Goal: Transaction & Acquisition: Book appointment/travel/reservation

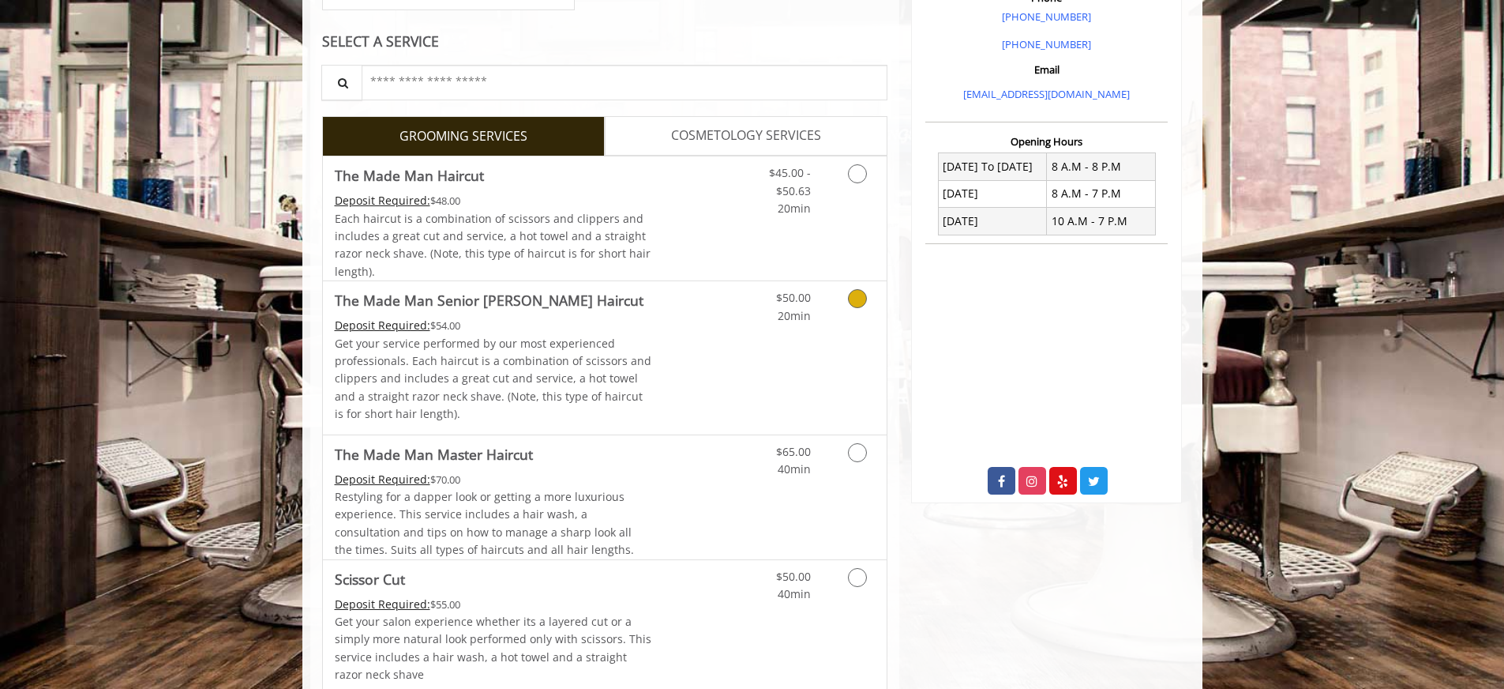
scroll to position [562, 0]
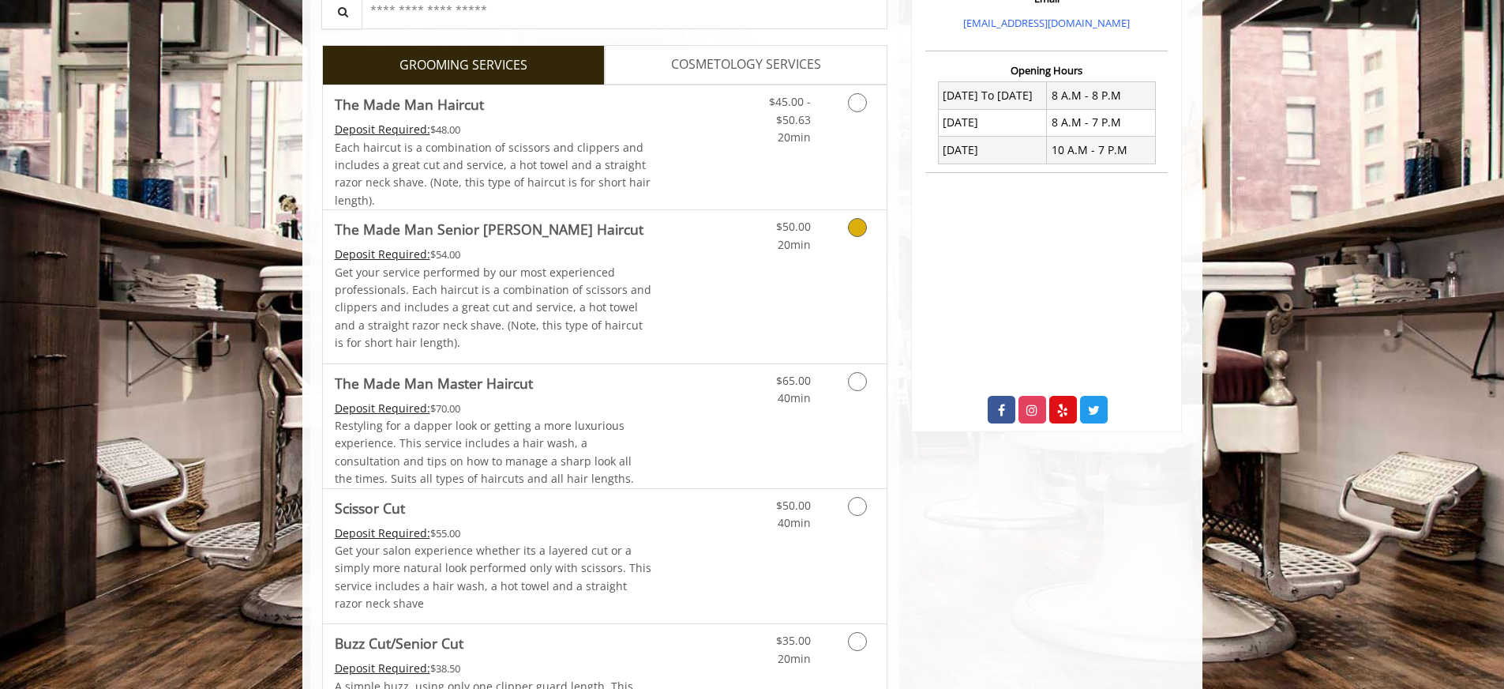
click at [606, 280] on p "Get your service performed by our most experienced professionals. Each haircut …" at bounding box center [493, 308] width 317 height 88
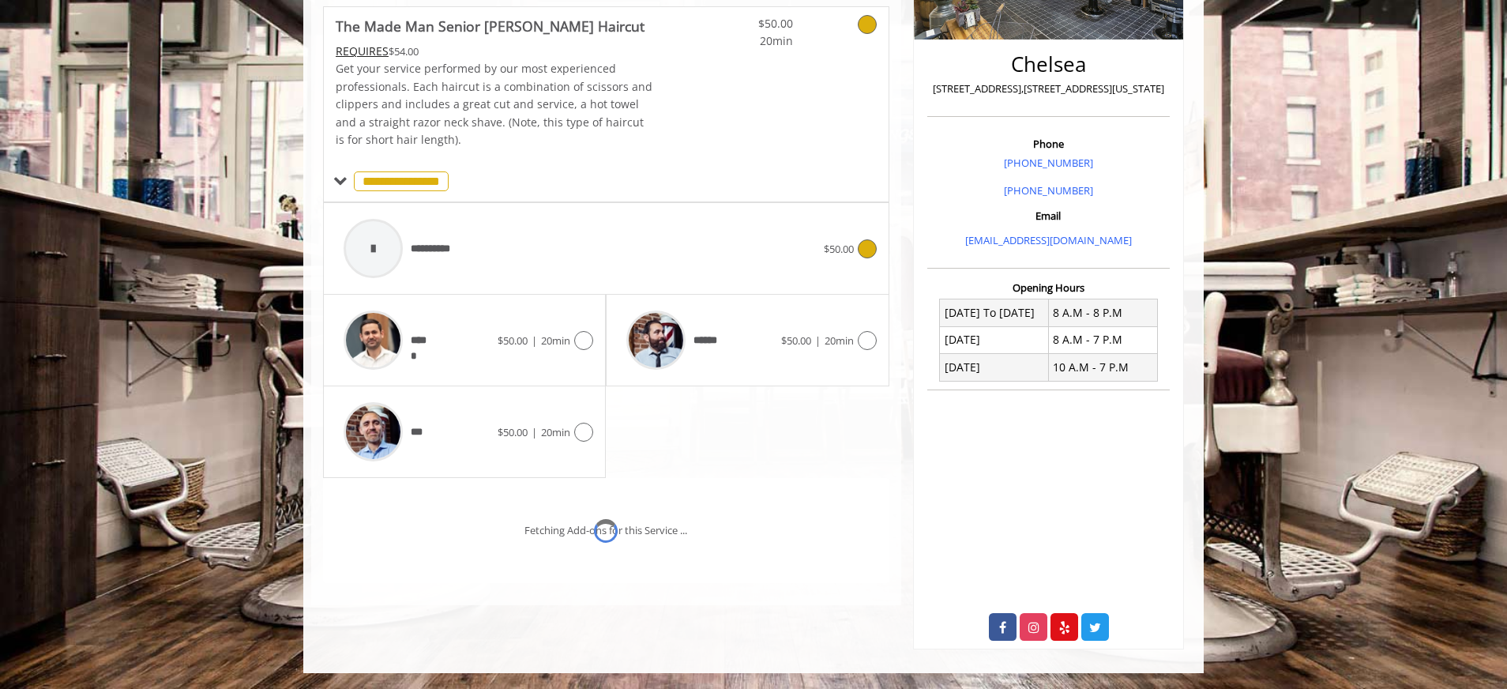
scroll to position [368, 0]
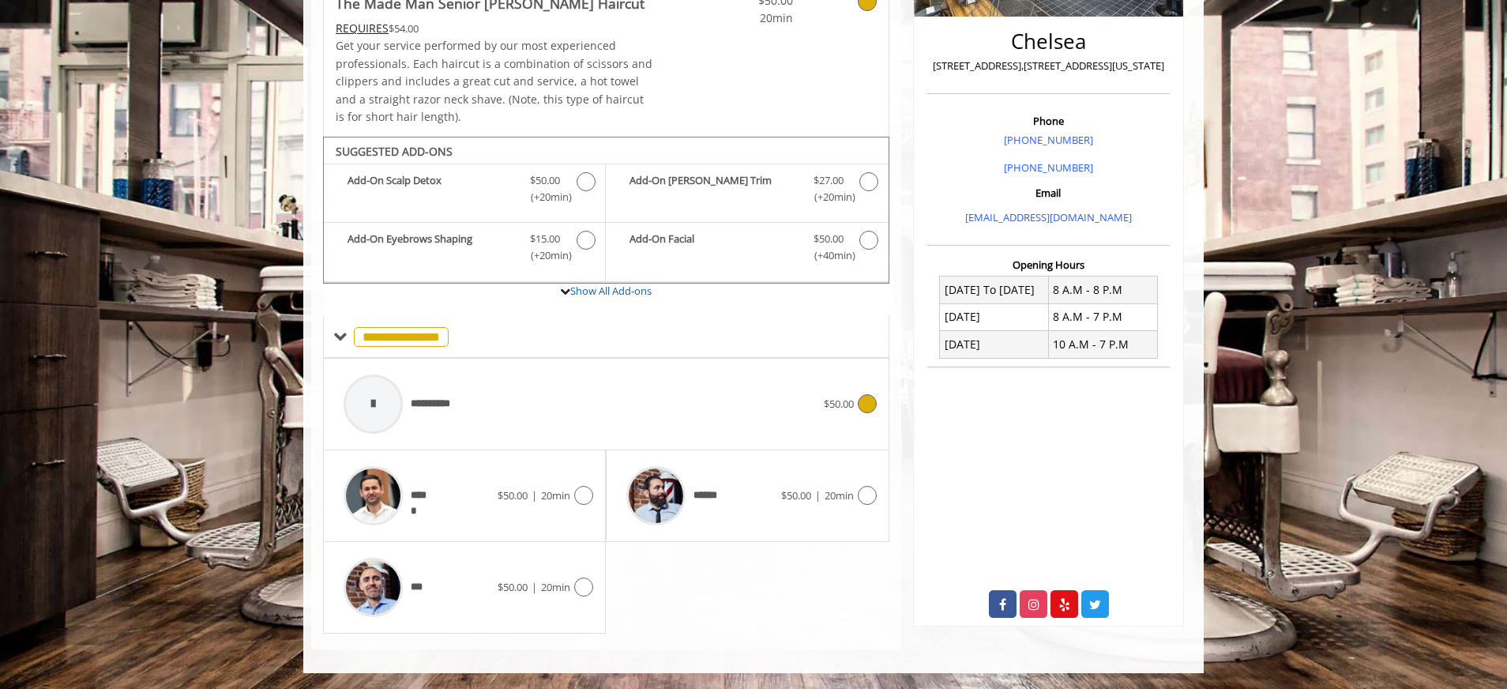
click at [815, 403] on div "**********" at bounding box center [580, 403] width 488 height 75
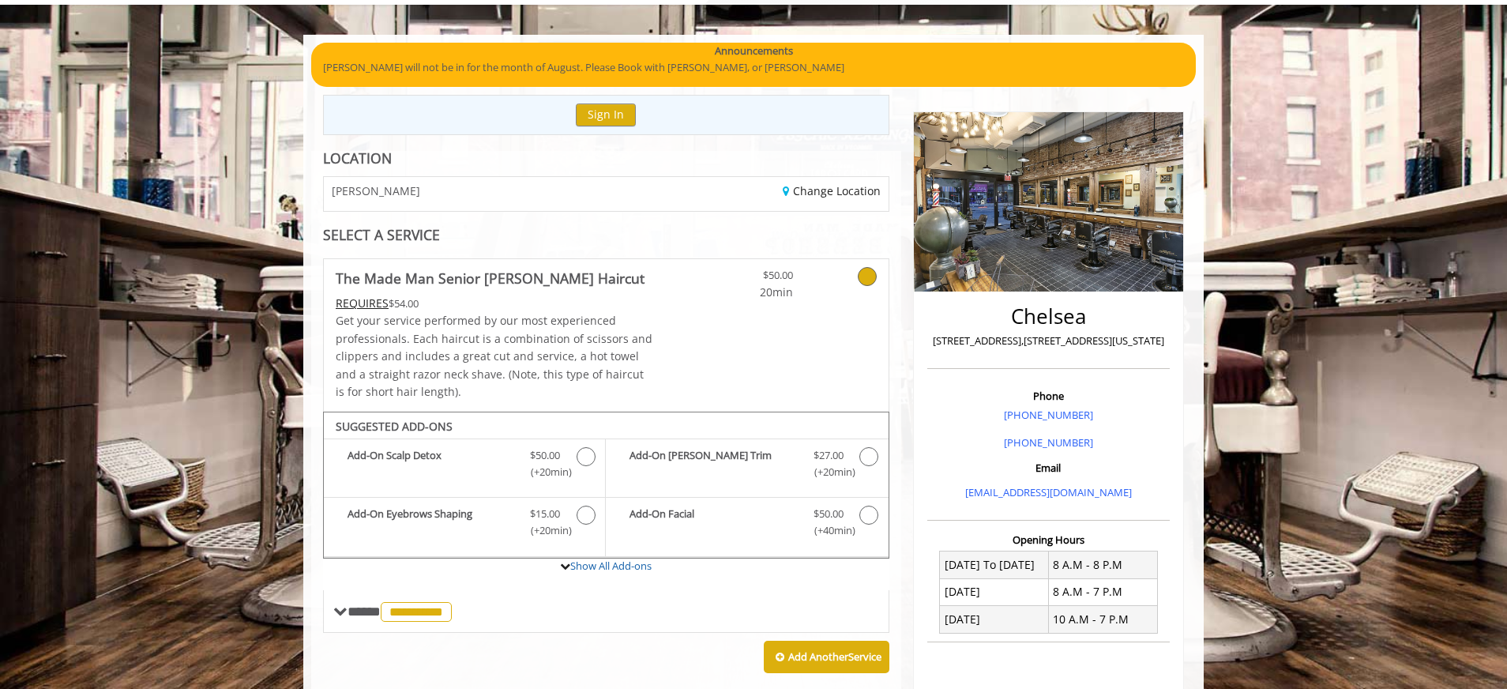
scroll to position [24, 0]
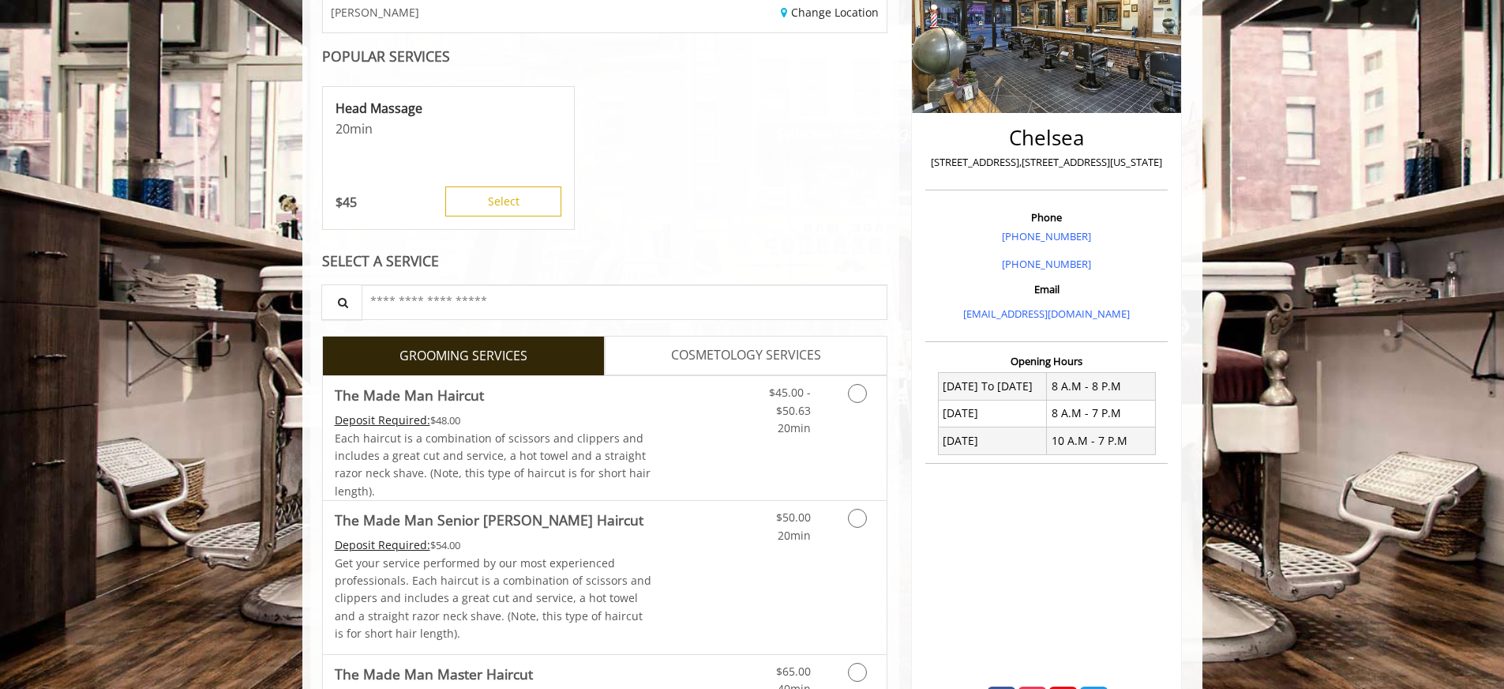
scroll to position [274, 0]
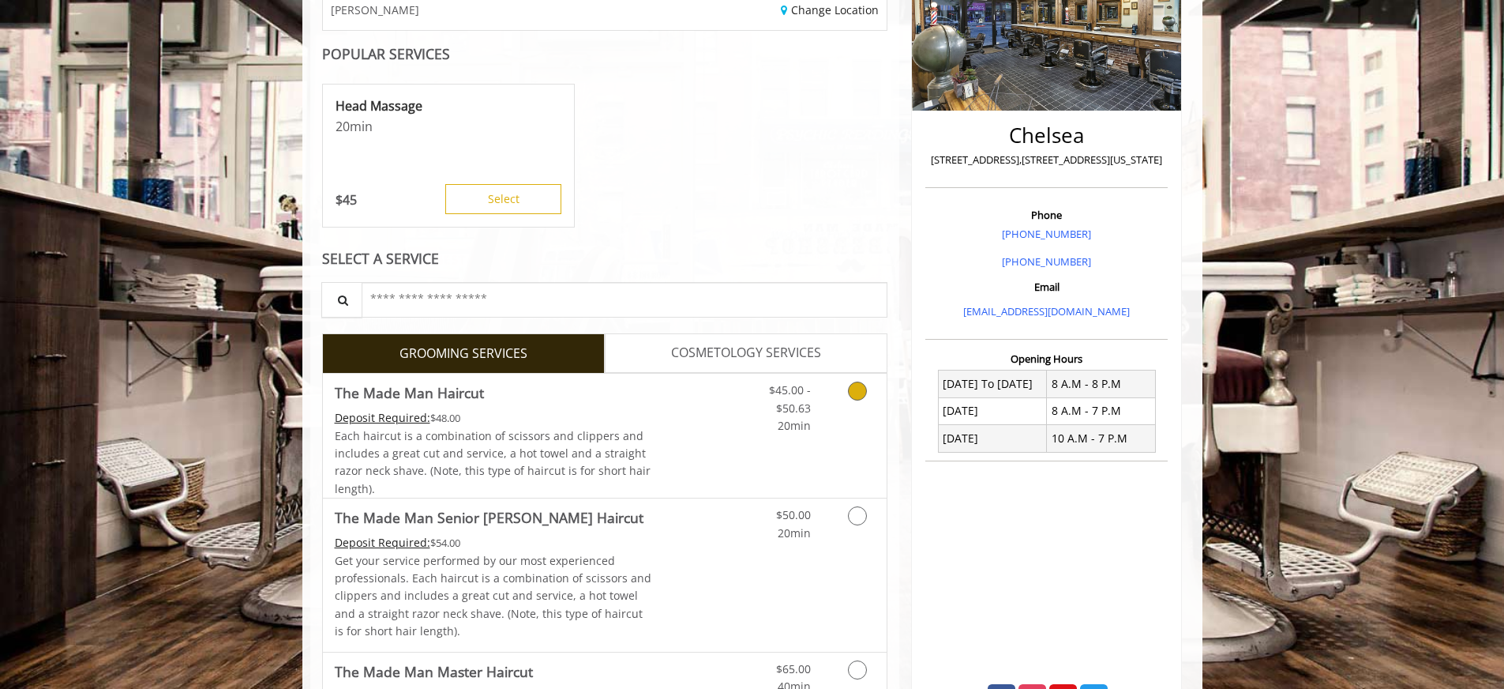
click at [861, 389] on icon "Grooming services" at bounding box center [857, 390] width 19 height 19
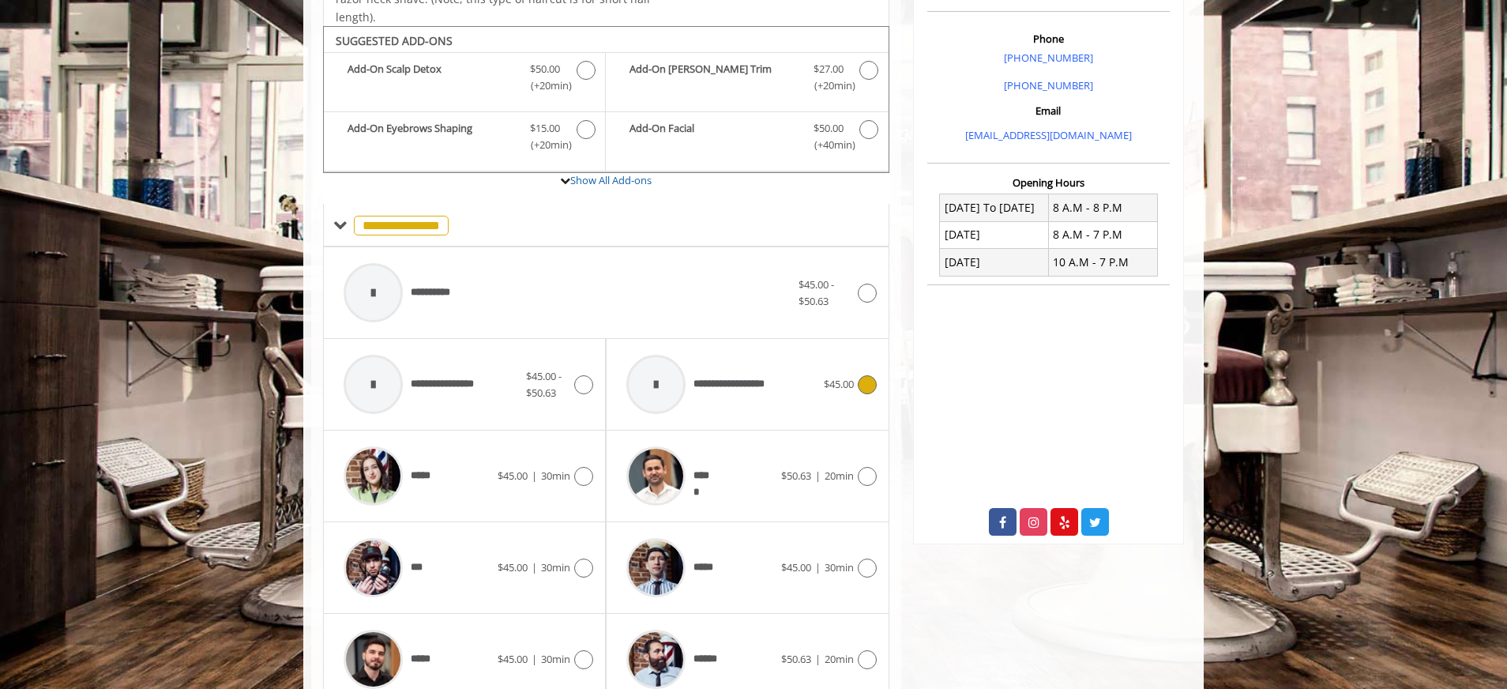
scroll to position [476, 0]
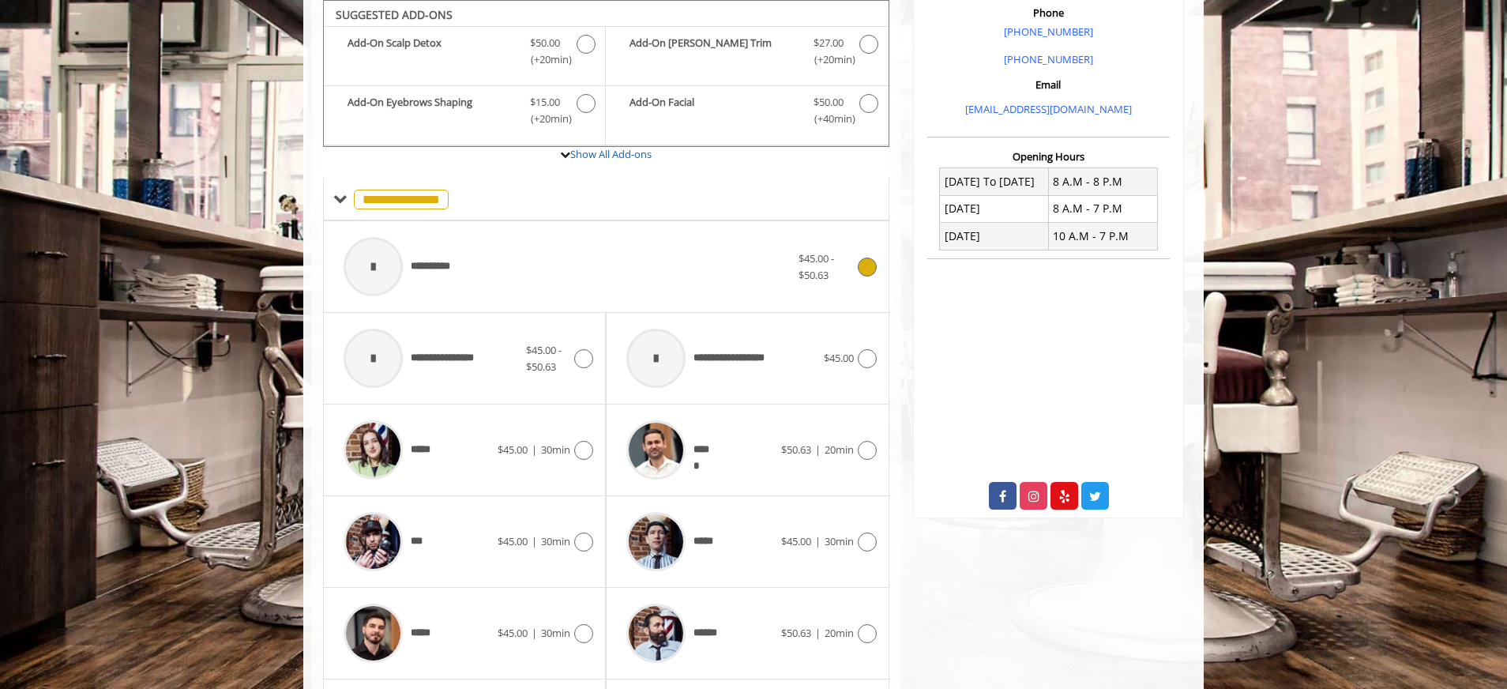
click at [531, 267] on div "**********" at bounding box center [567, 266] width 463 height 75
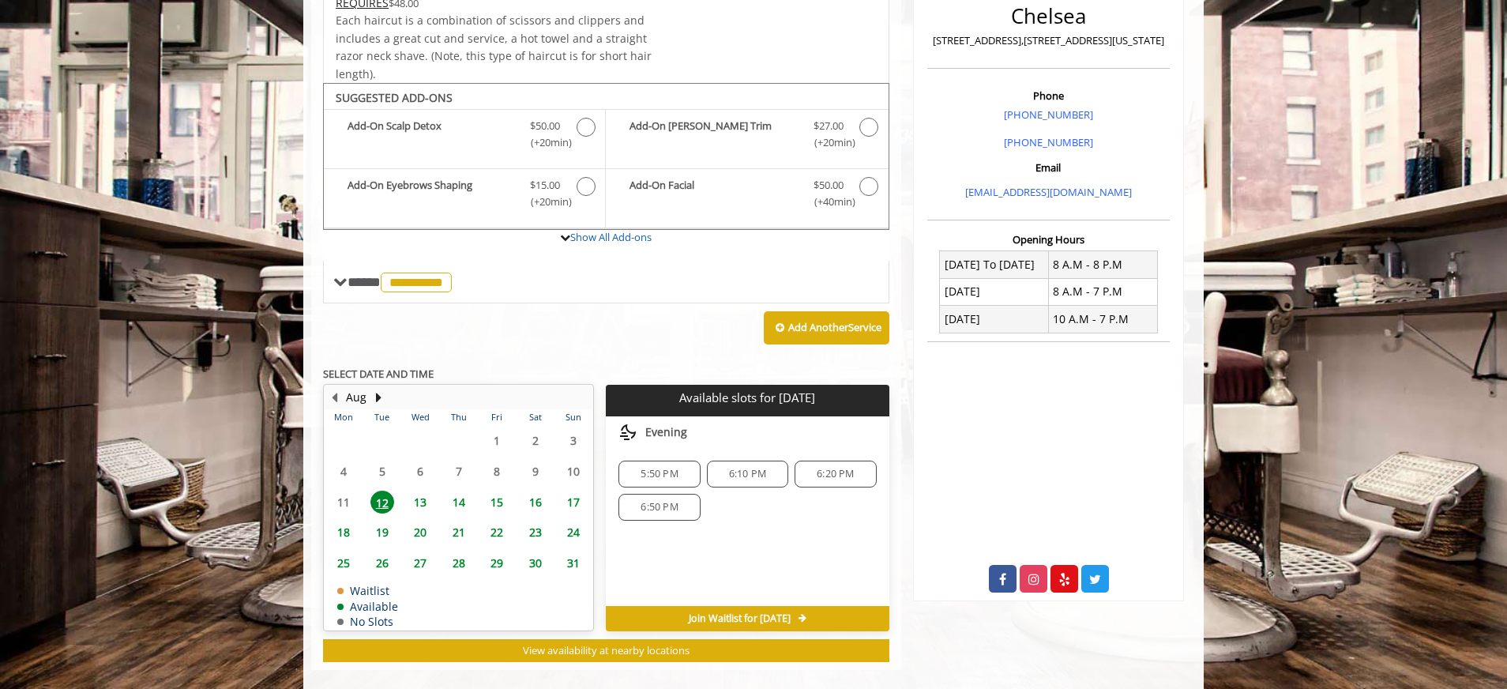
scroll to position [414, 0]
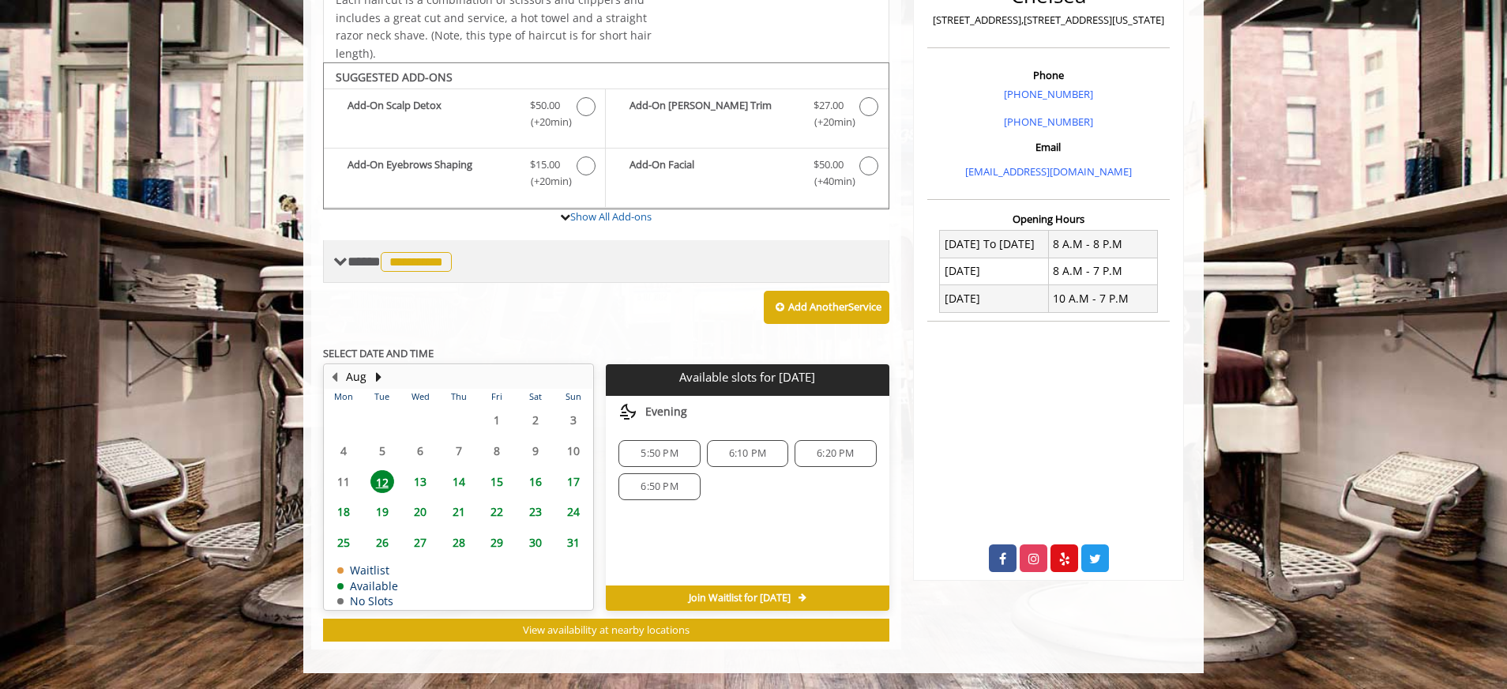
click at [438, 261] on span "**********" at bounding box center [416, 262] width 71 height 20
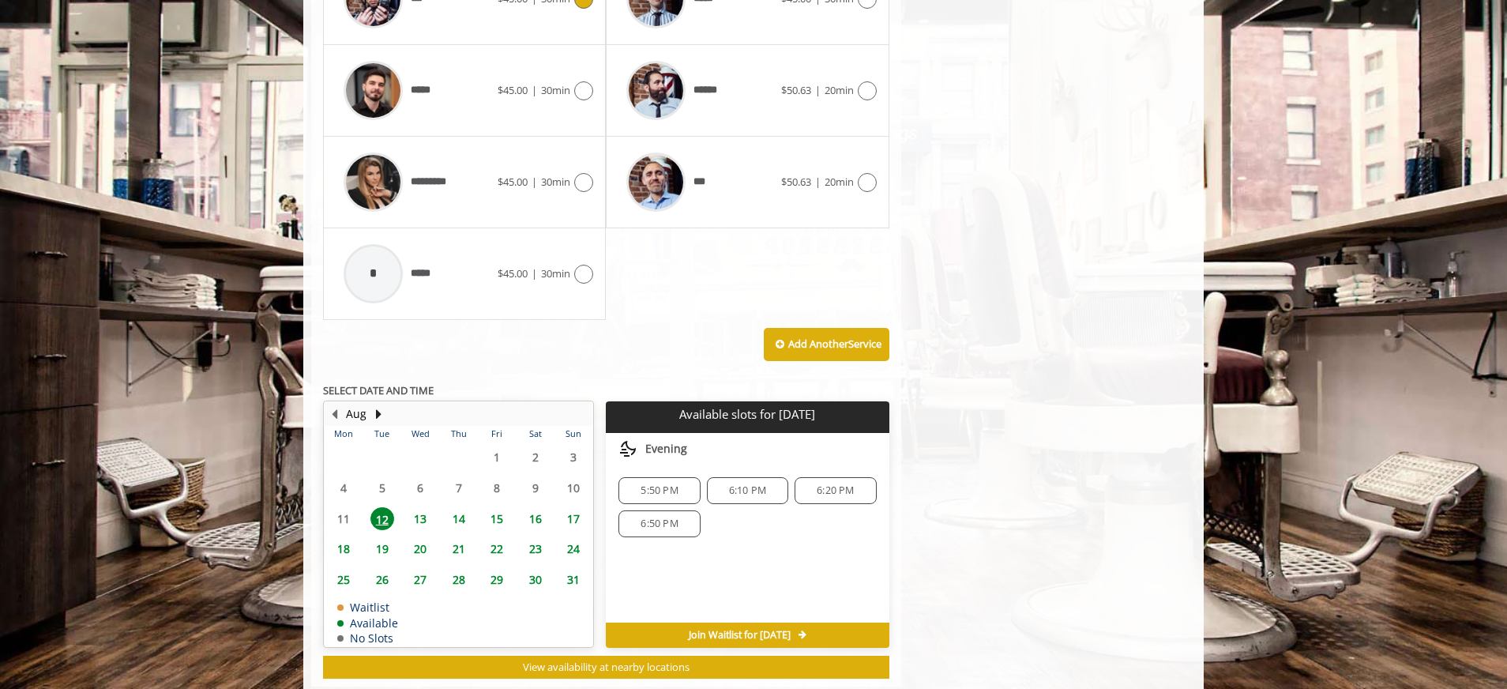
scroll to position [1056, 0]
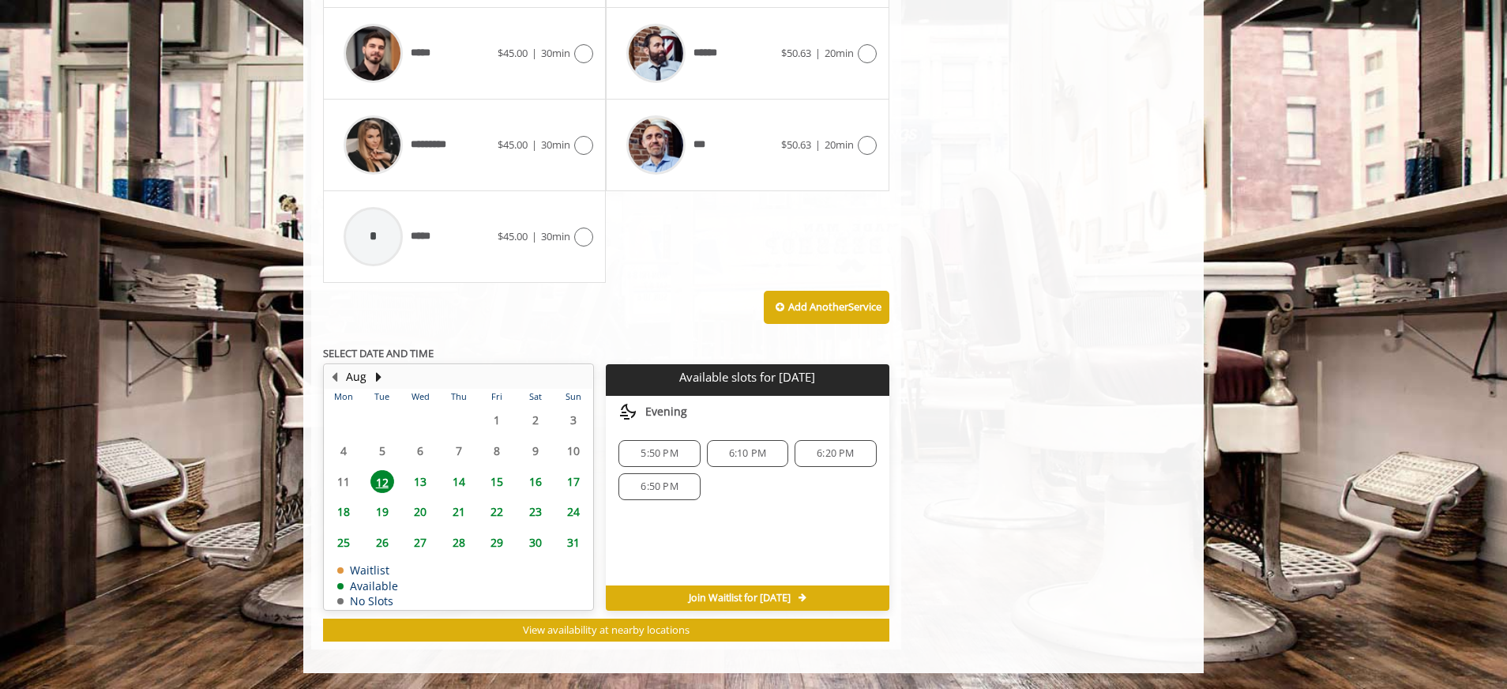
click at [666, 489] on span "6:50 PM" at bounding box center [658, 486] width 37 height 13
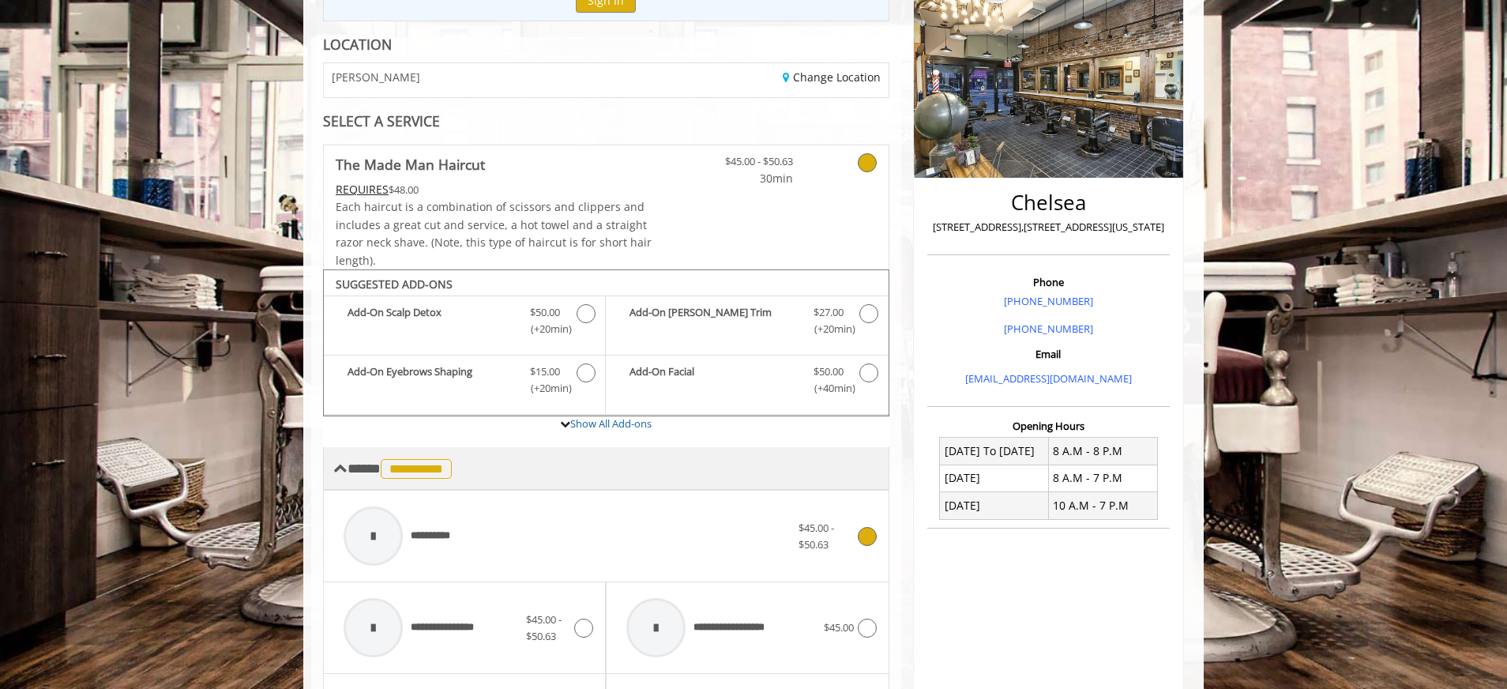
scroll to position [0, 0]
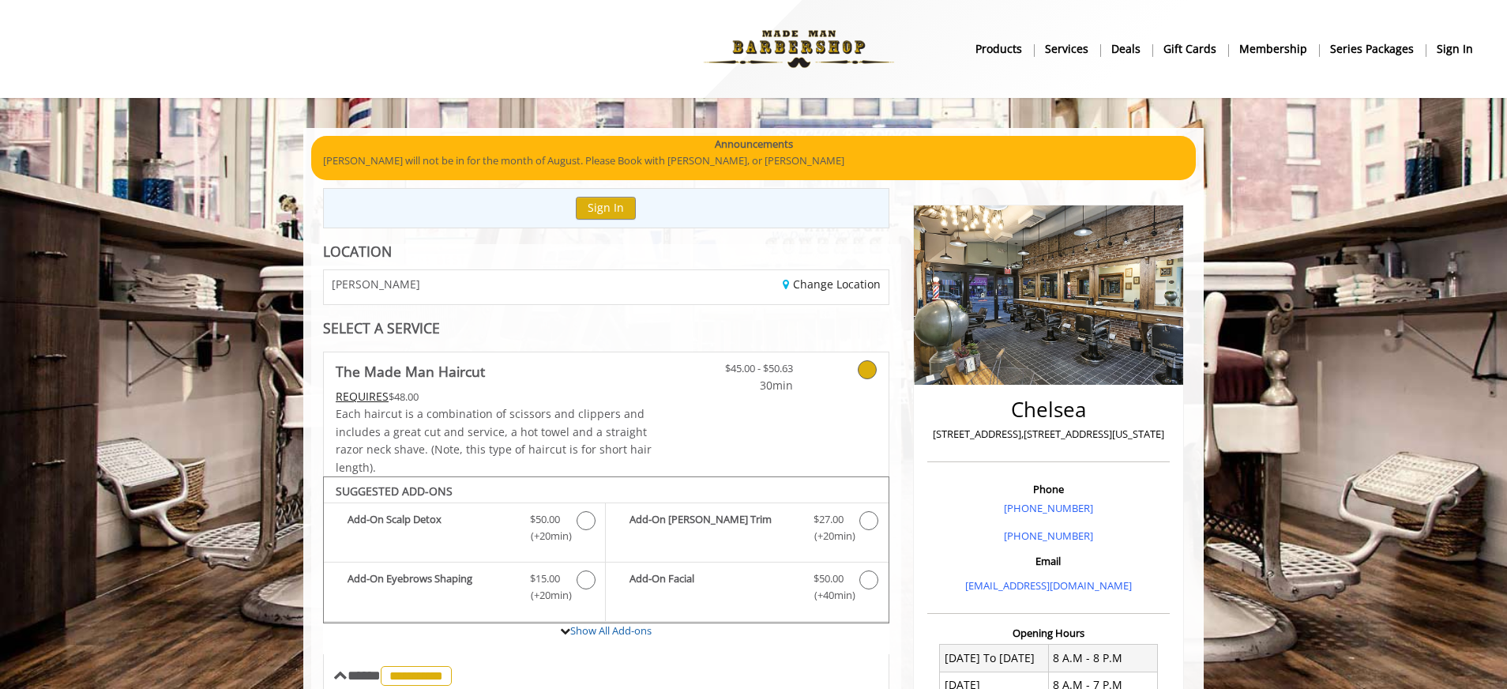
click at [1075, 47] on b "Services" at bounding box center [1066, 48] width 43 height 17
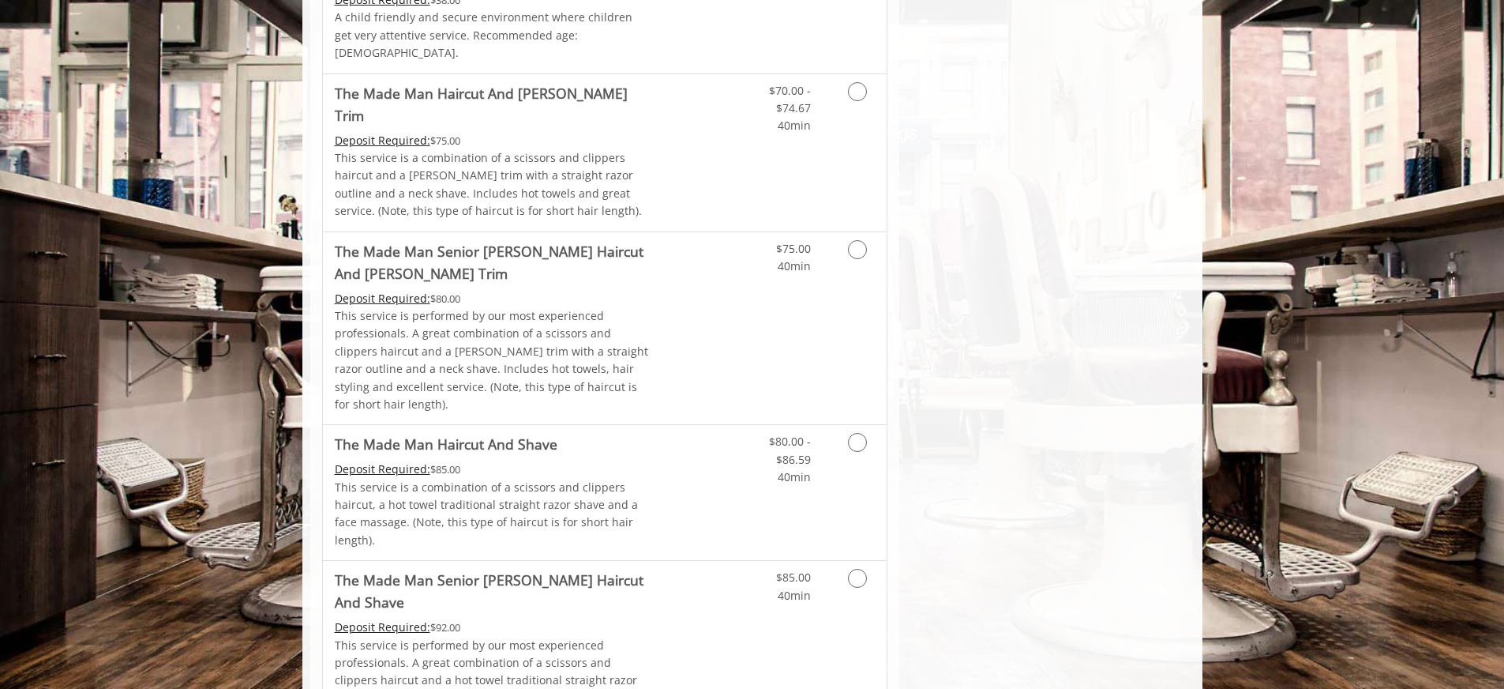
scroll to position [1414, 0]
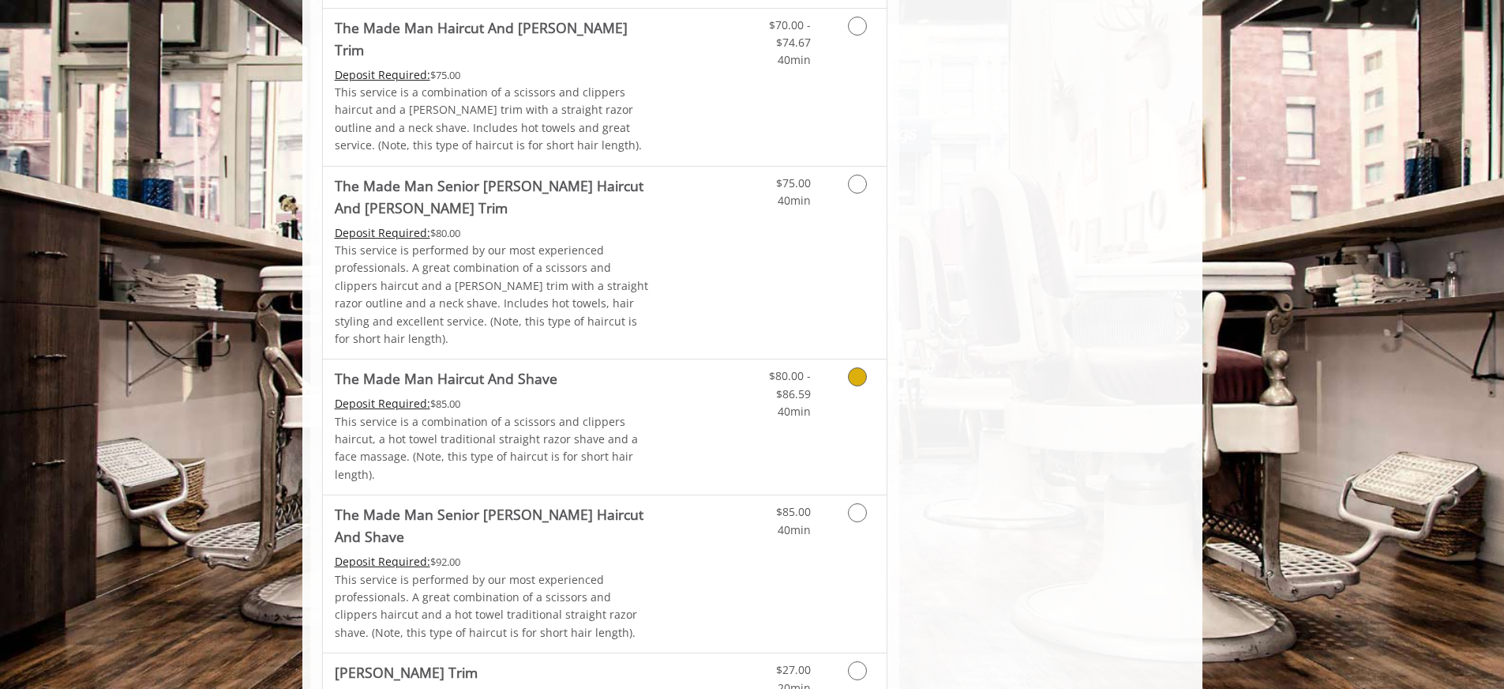
click at [736, 359] on div "$80.00 - $86.59 40min" at bounding box center [778, 389] width 89 height 61
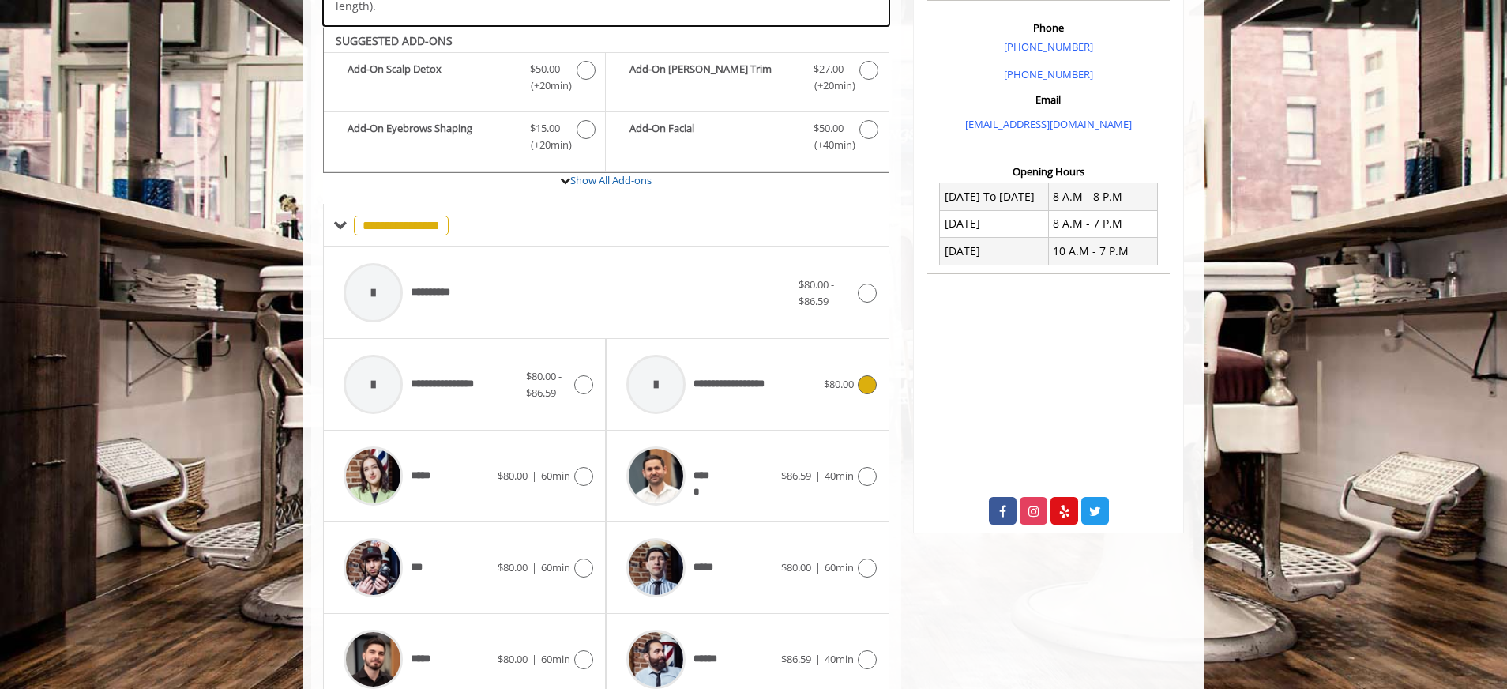
scroll to position [470, 0]
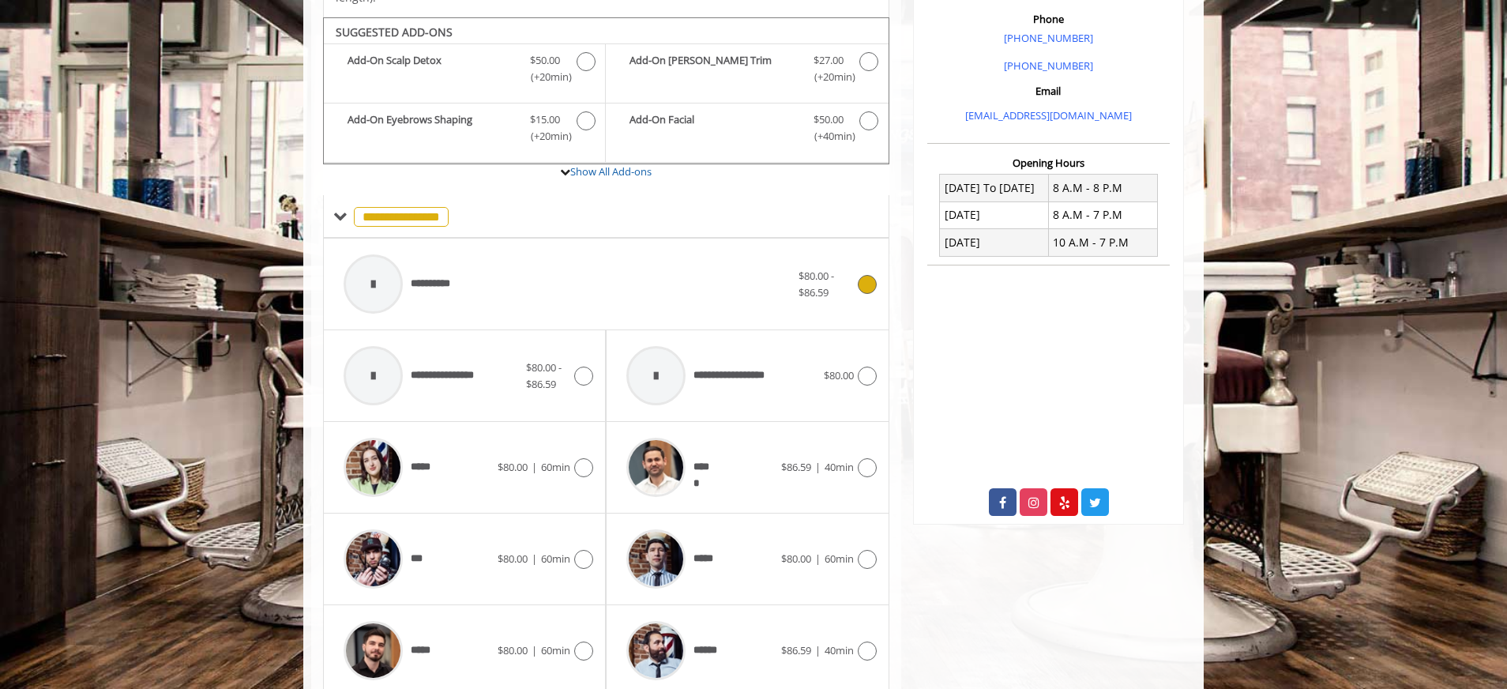
click at [594, 269] on div "**********" at bounding box center [567, 283] width 463 height 75
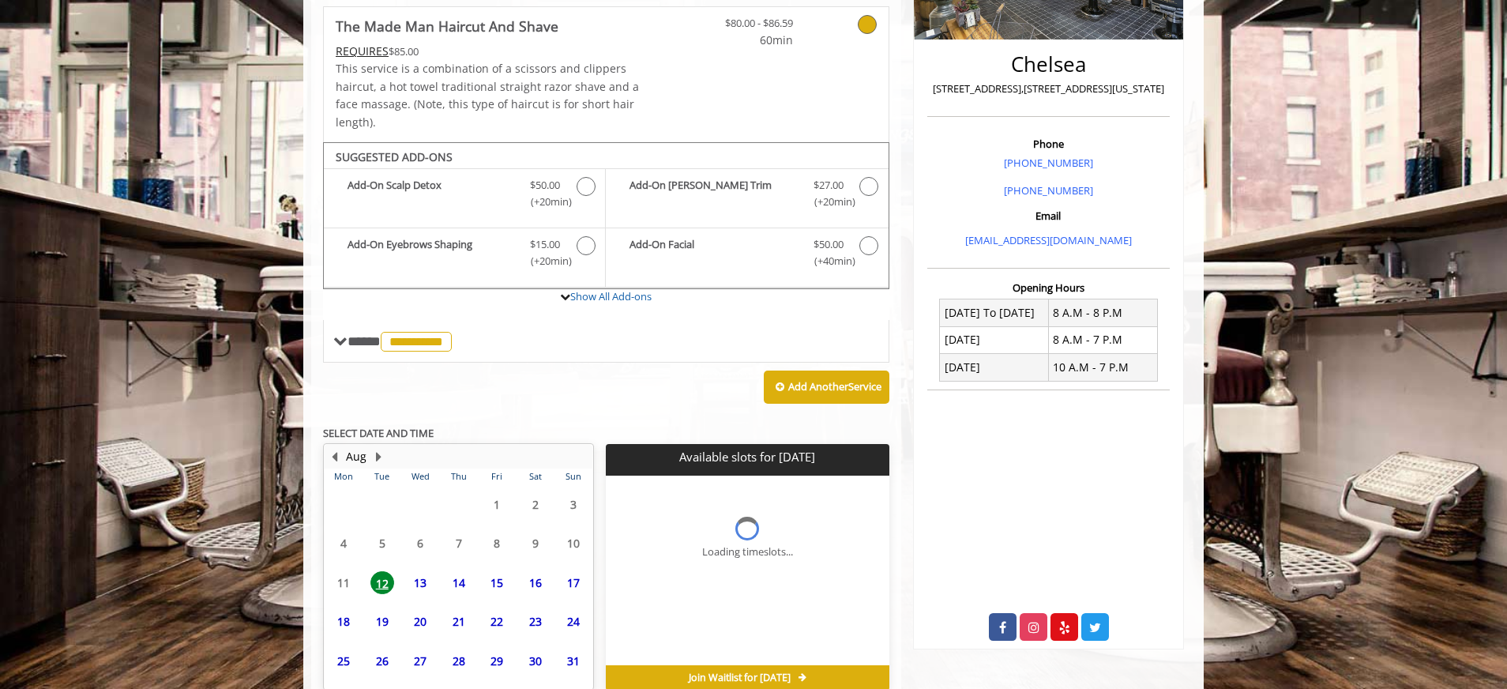
scroll to position [407, 0]
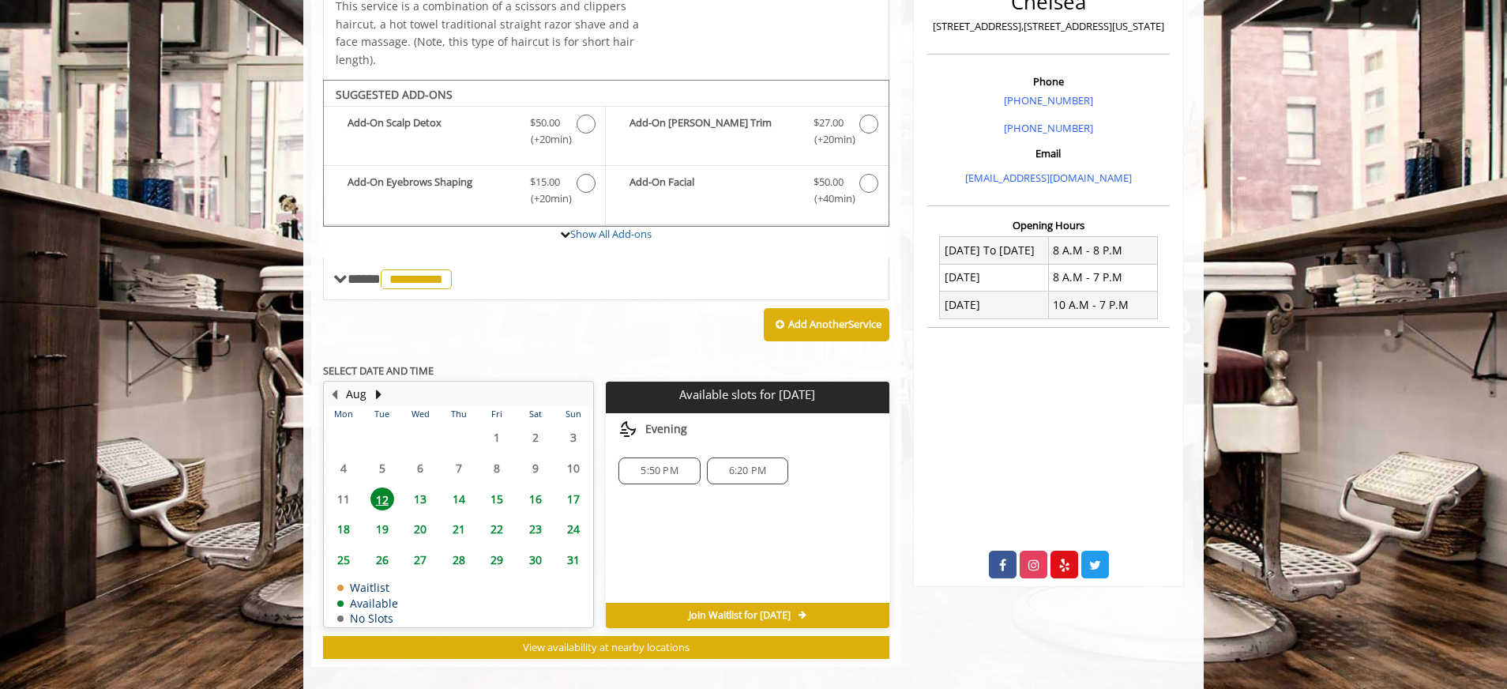
click at [767, 464] on span "6:20 PM" at bounding box center [747, 470] width 67 height 13
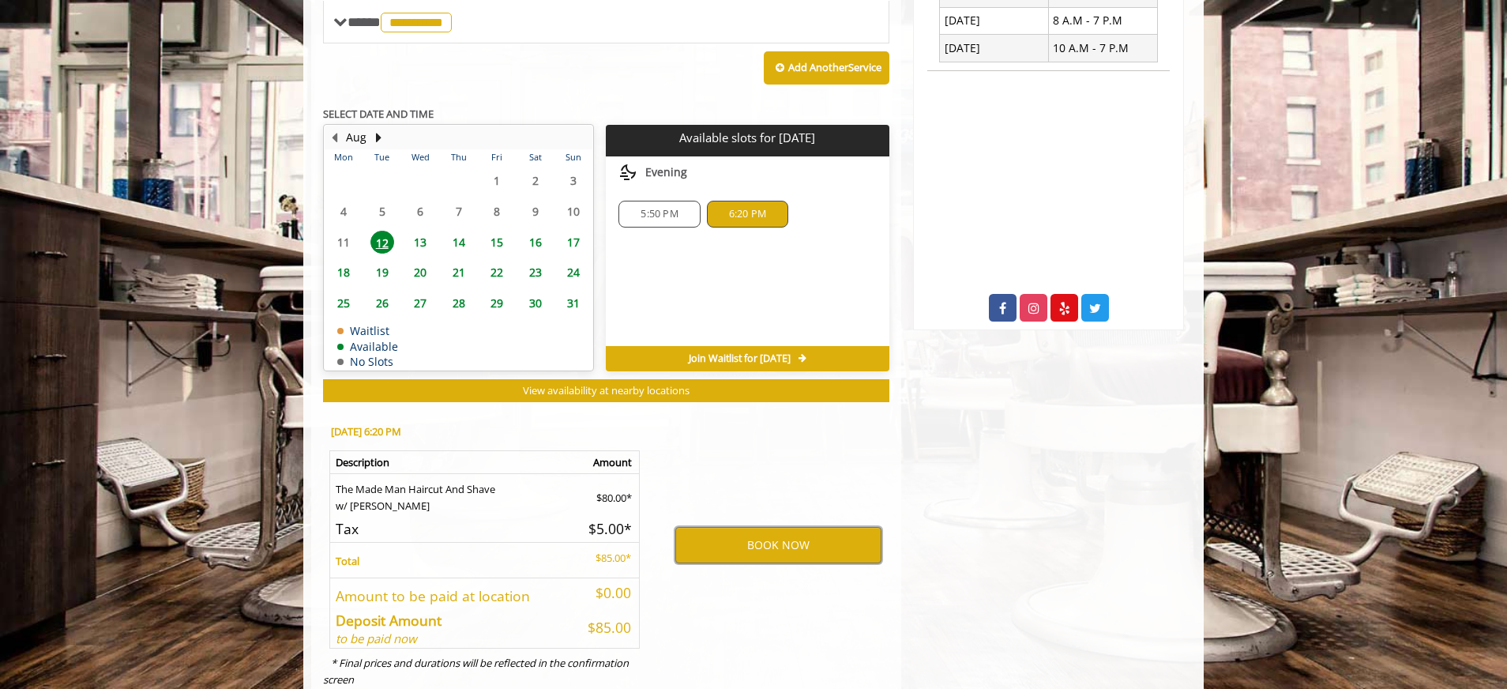
scroll to position [663, 0]
click at [820, 527] on button "BOOK NOW" at bounding box center [778, 545] width 206 height 36
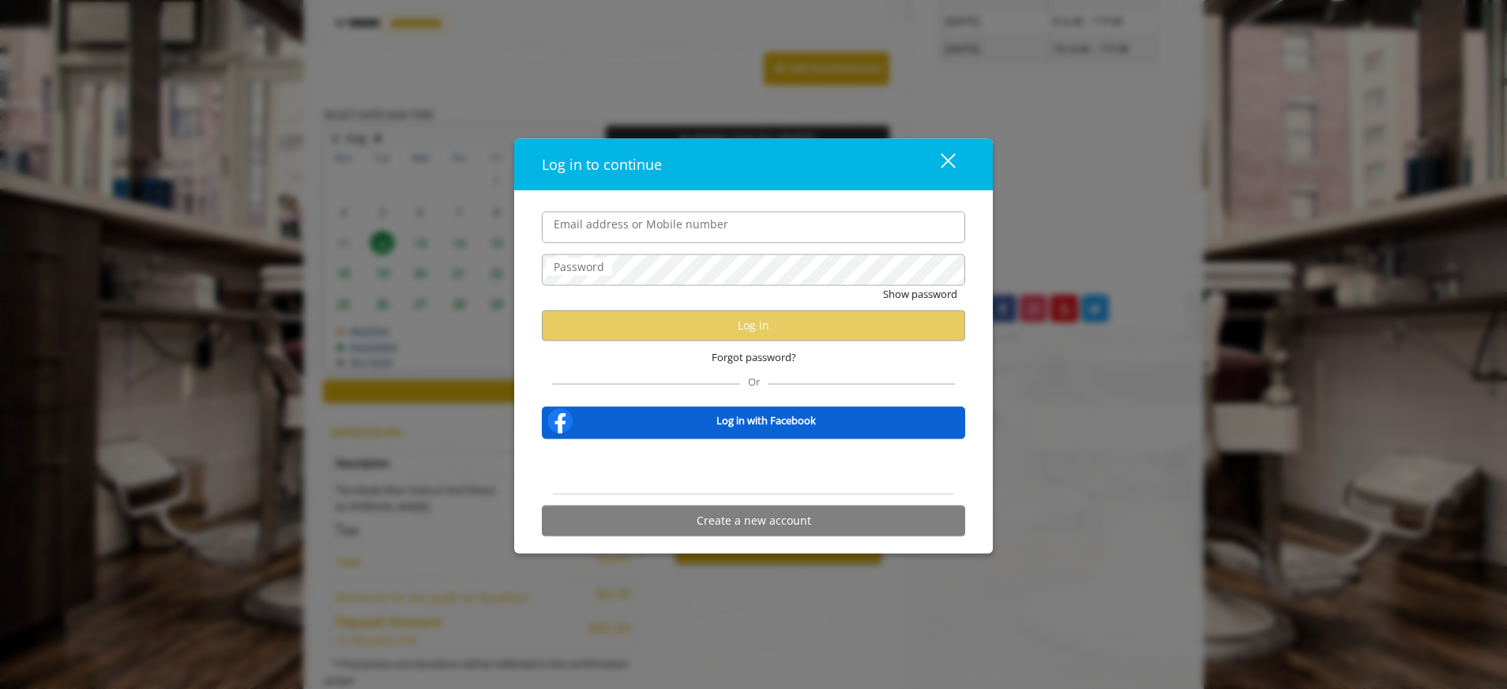
type input "**********"
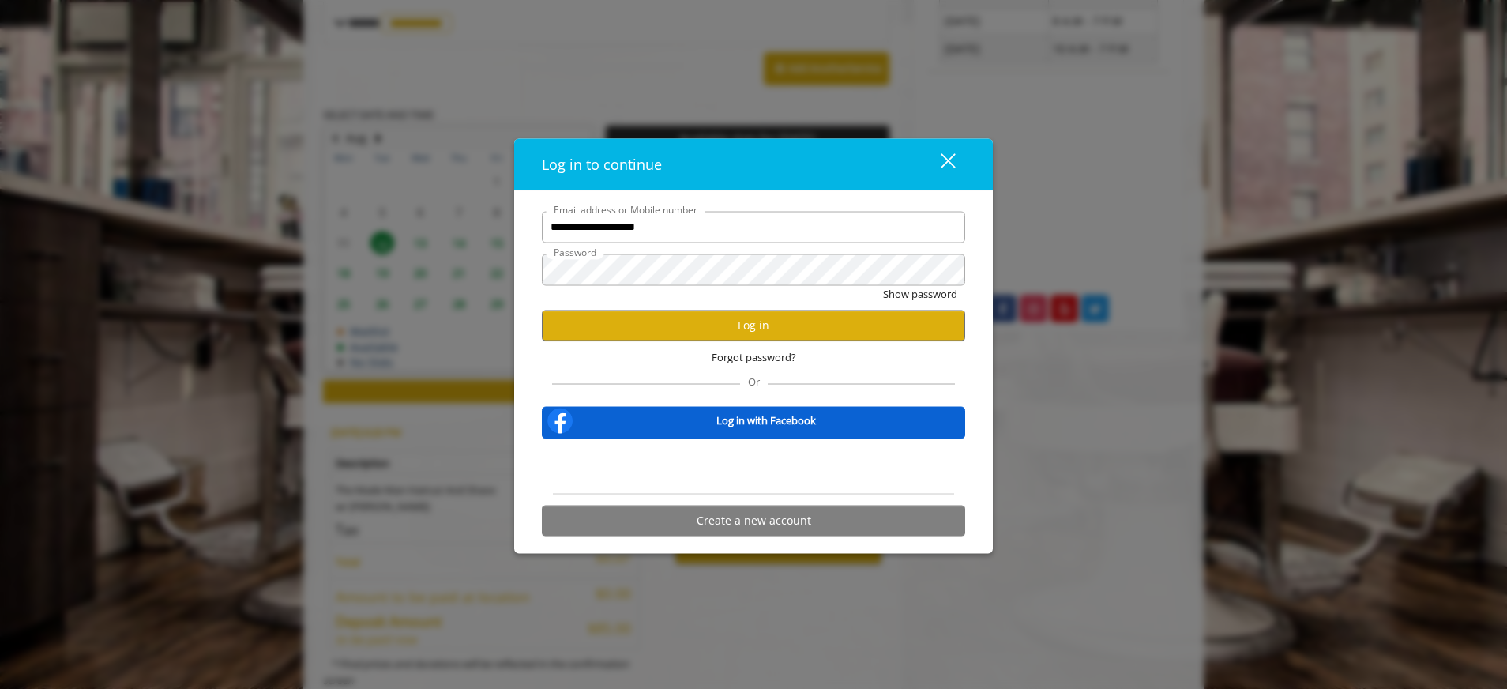
scroll to position [0, 0]
click at [779, 327] on button "Log in" at bounding box center [753, 325] width 423 height 31
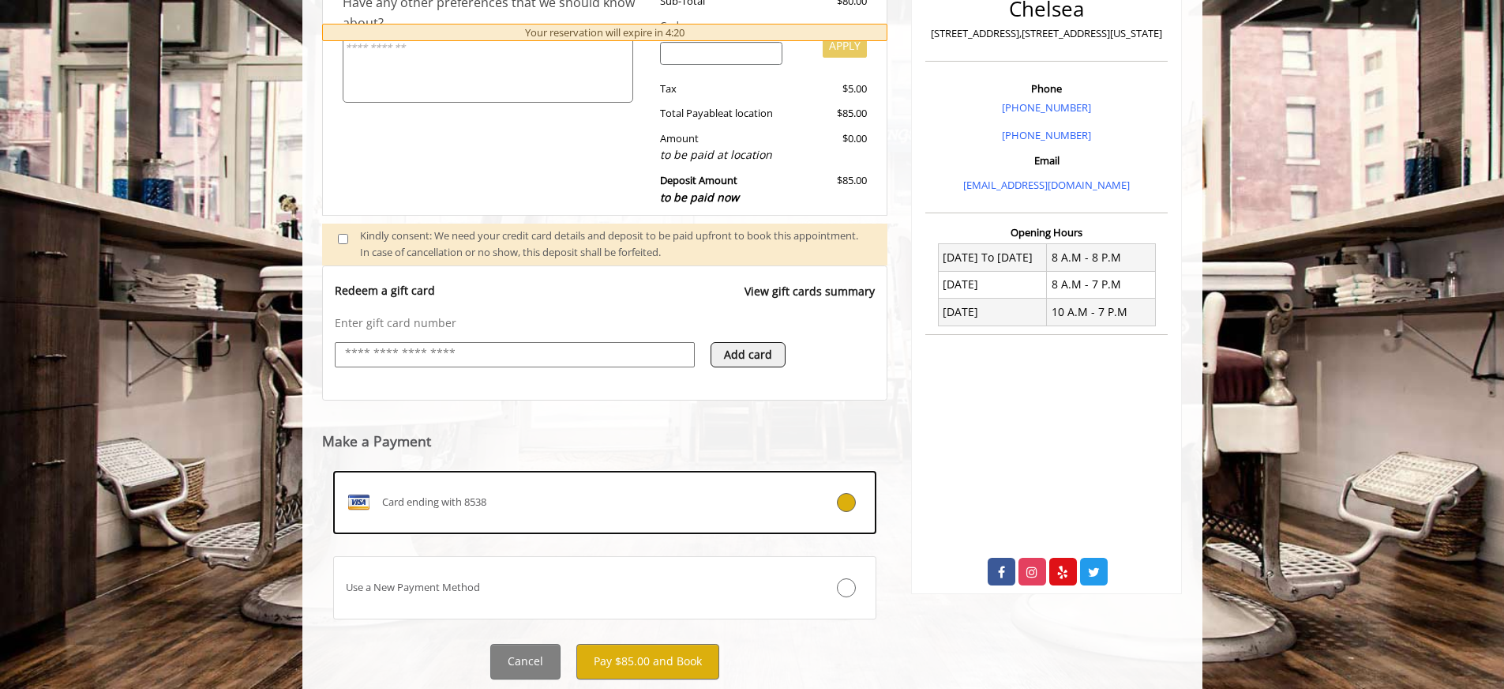
scroll to position [446, 0]
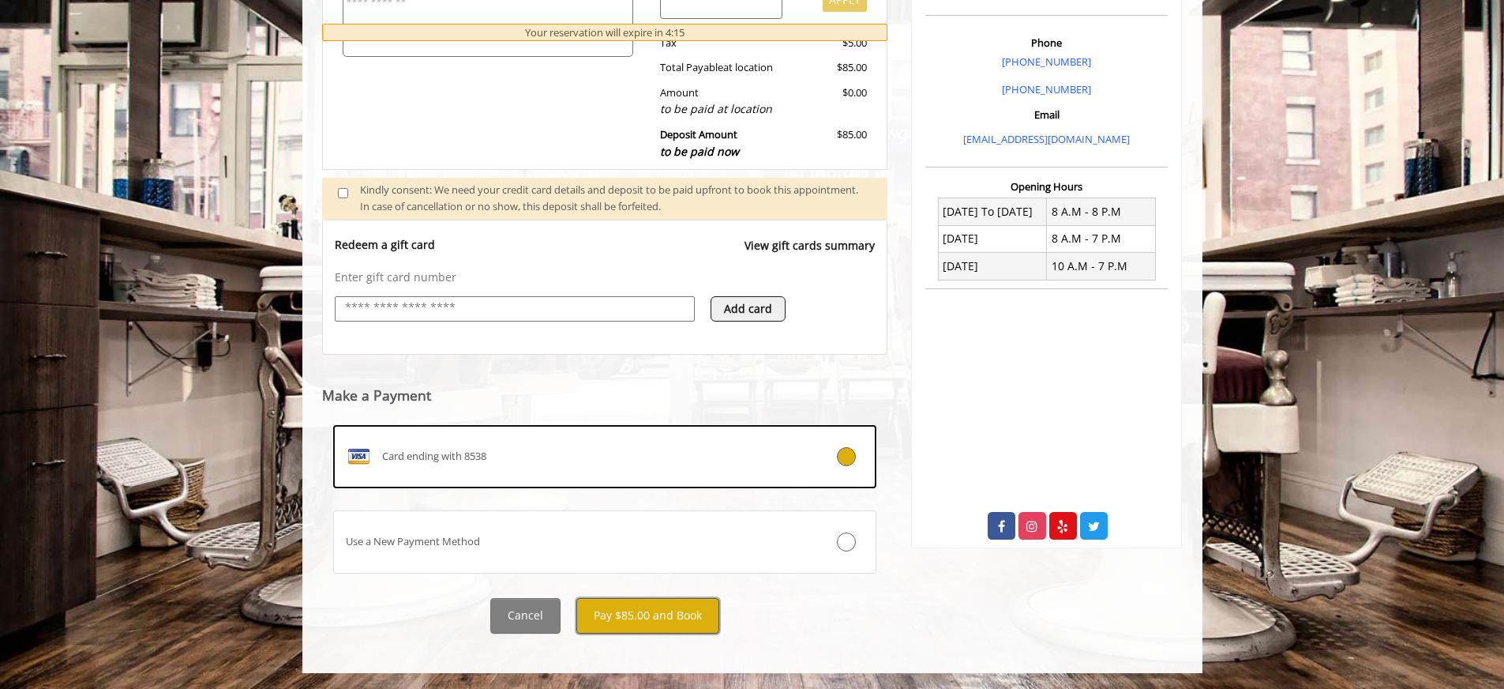
click at [667, 621] on button "Pay $85.00 and Book" at bounding box center [647, 616] width 143 height 36
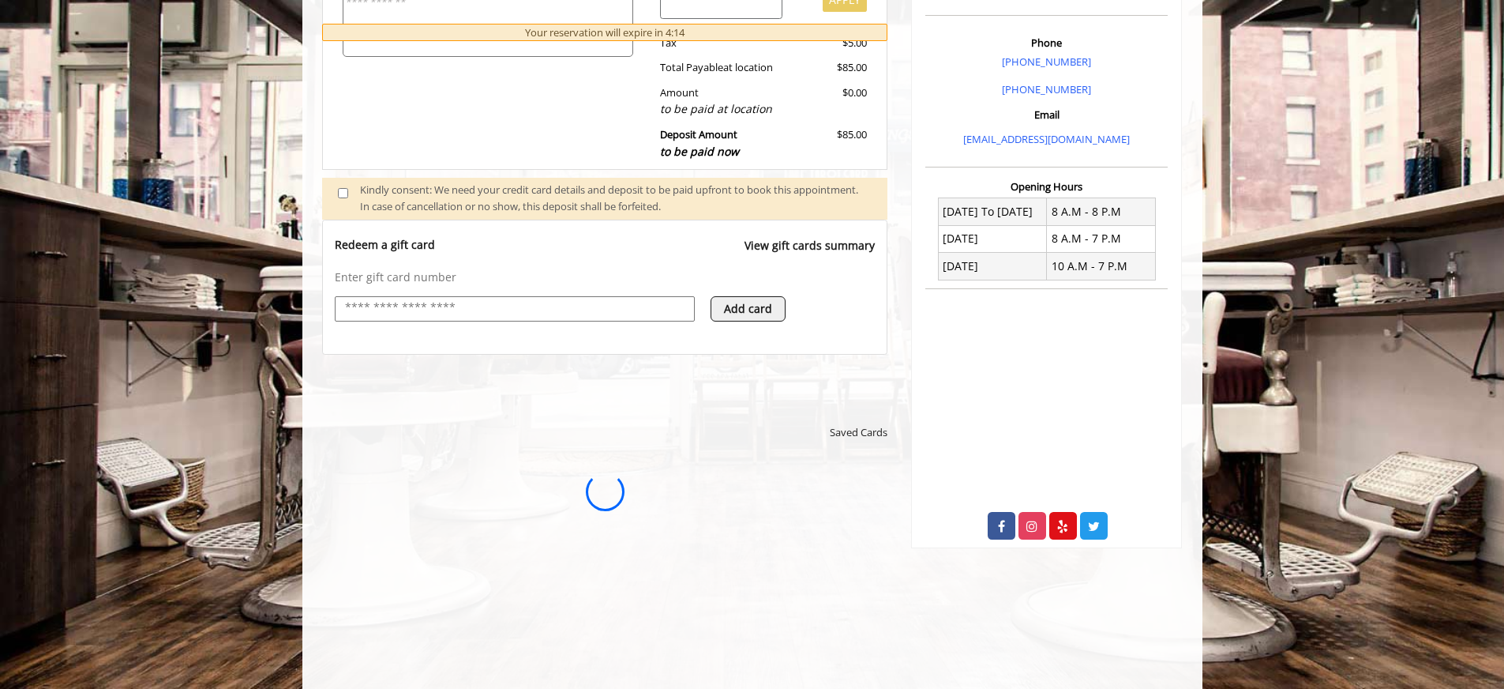
scroll to position [0, 0]
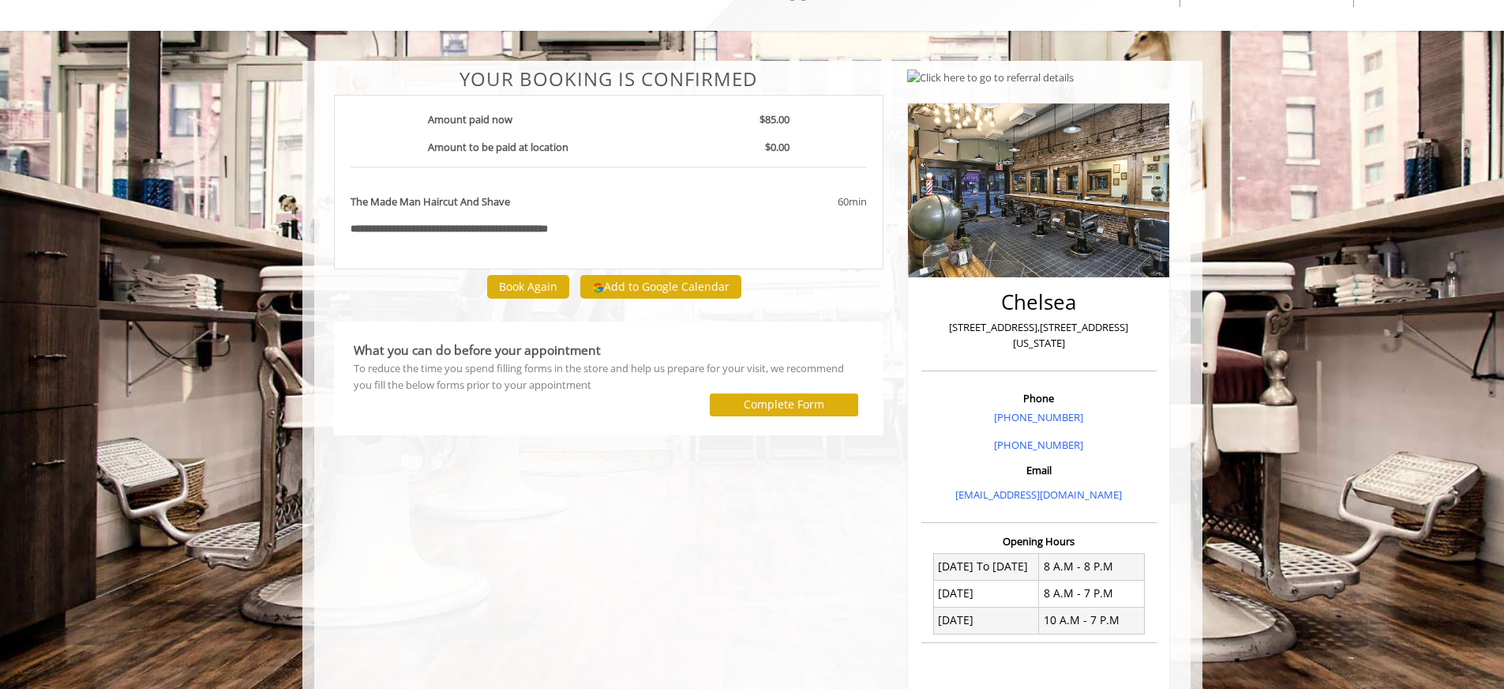
scroll to position [143, 0]
